Goal: Task Accomplishment & Management: Use online tool/utility

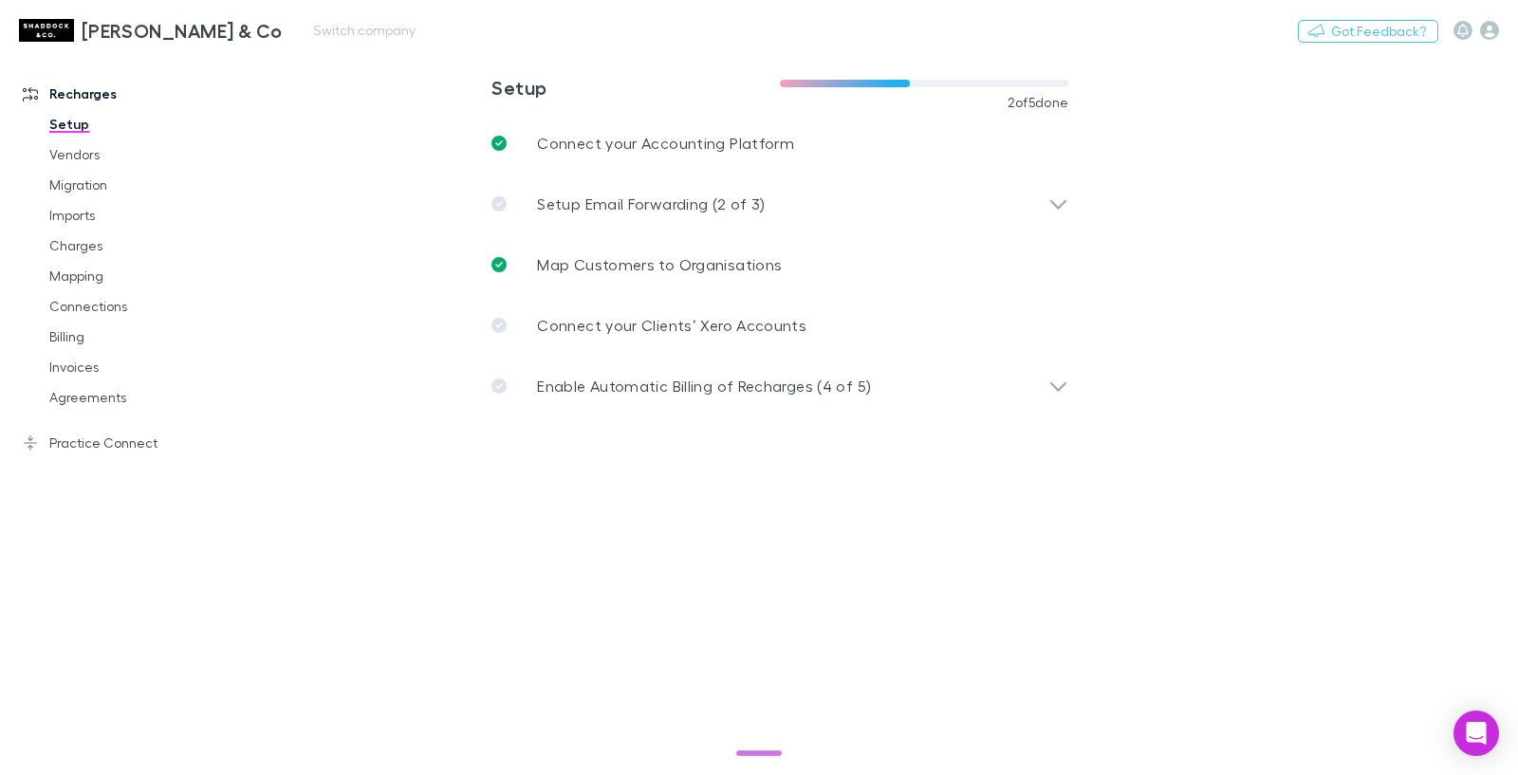
type input "**********"
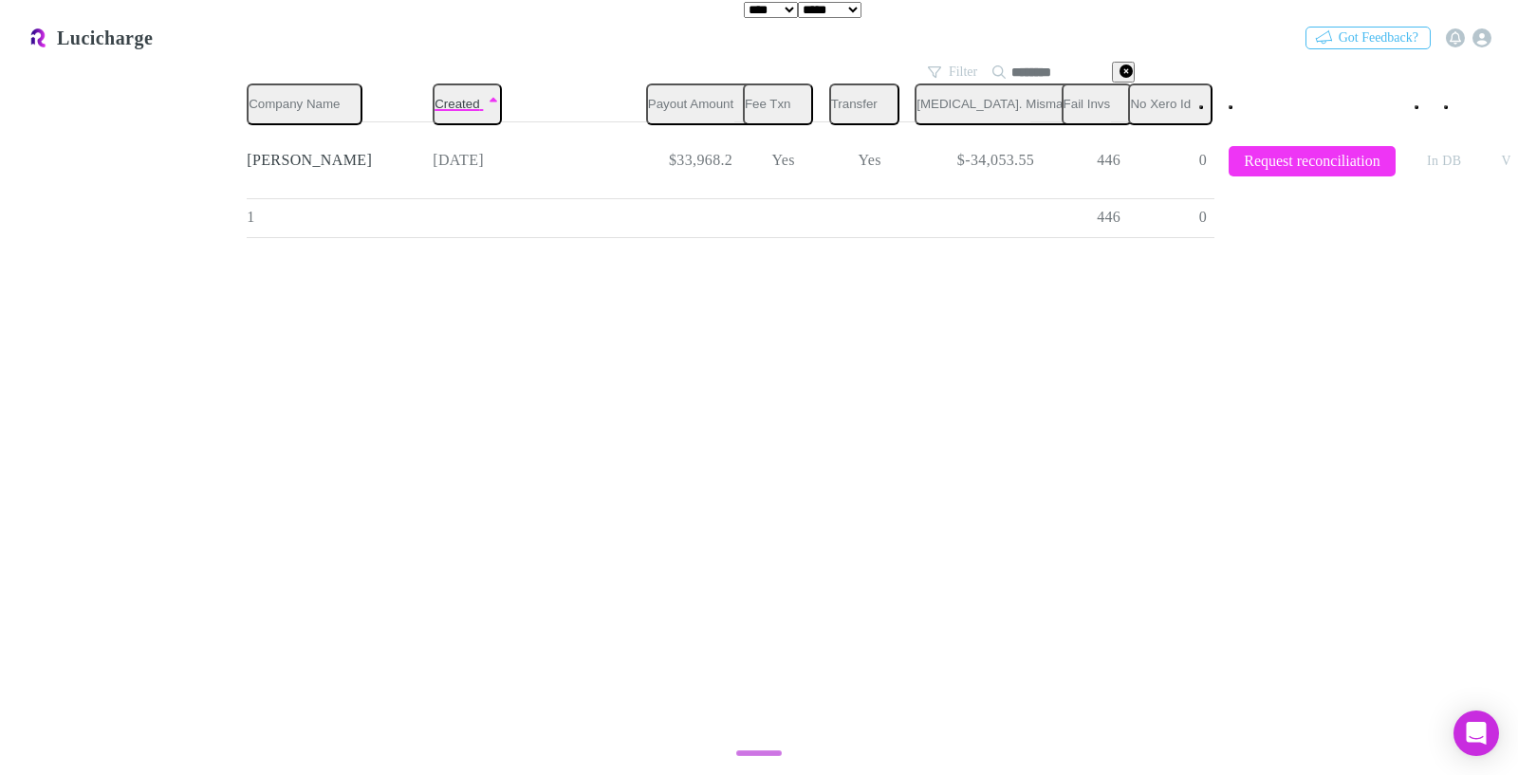
select select "****"
